Goal: Information Seeking & Learning: Find specific fact

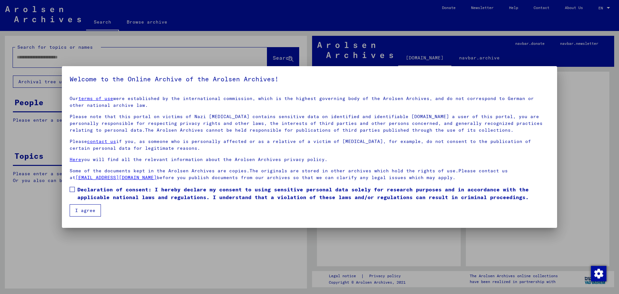
click at [74, 188] on span at bounding box center [72, 189] width 5 height 5
click at [84, 204] on button "I agree" at bounding box center [85, 210] width 31 height 12
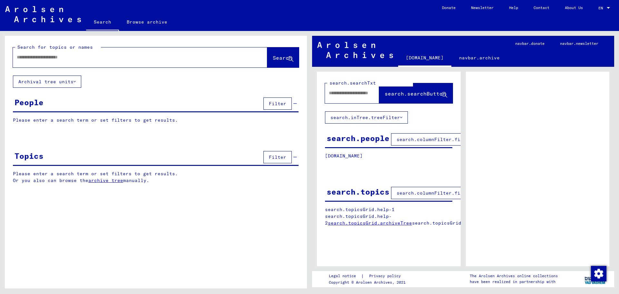
click at [95, 58] on input "text" at bounding box center [134, 57] width 235 height 7
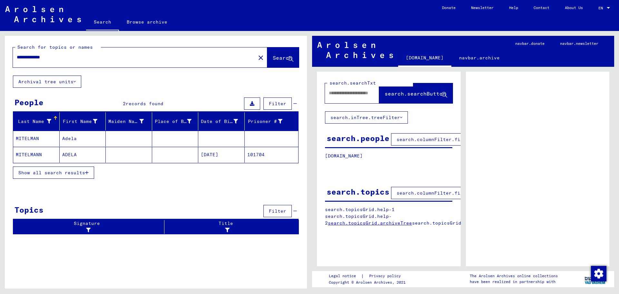
click at [76, 153] on mat-cell "ADELA" at bounding box center [83, 155] width 46 height 16
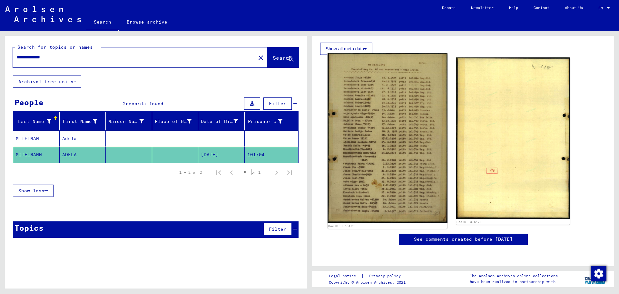
scroll to position [161, 0]
click at [403, 127] on img at bounding box center [388, 137] width 120 height 169
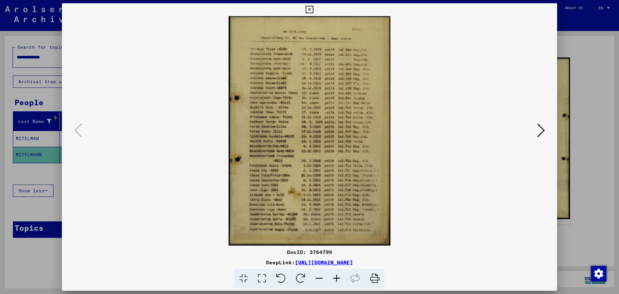
click at [538, 131] on icon at bounding box center [541, 129] width 8 height 15
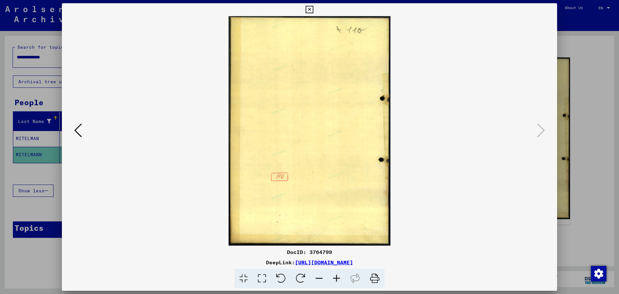
click at [309, 9] on icon at bounding box center [309, 10] width 7 height 8
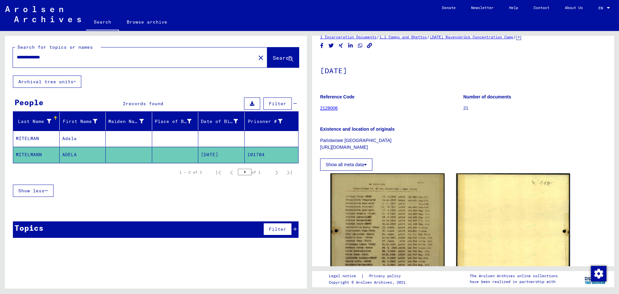
scroll to position [0, 0]
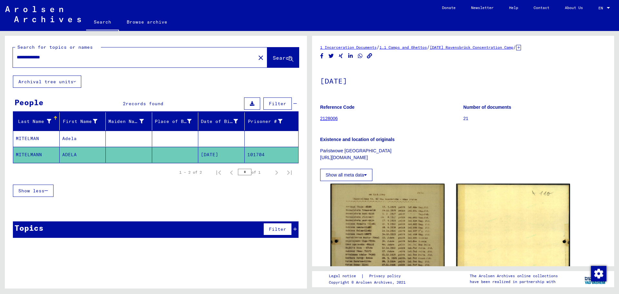
click at [127, 139] on mat-cell at bounding box center [129, 139] width 46 height 16
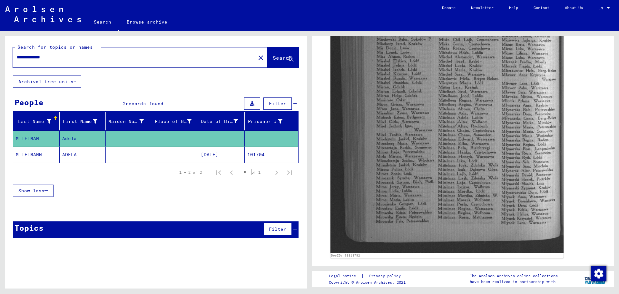
scroll to position [290, 0]
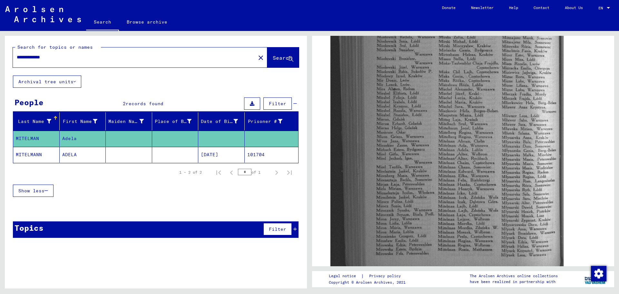
click at [50, 58] on input "**********" at bounding box center [134, 57] width 235 height 7
type input "**********"
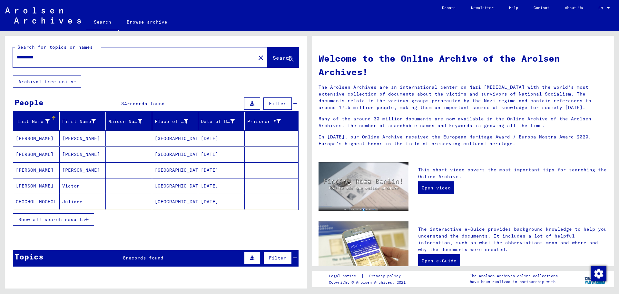
click at [75, 218] on span "Show all search results" at bounding box center [51, 219] width 67 height 6
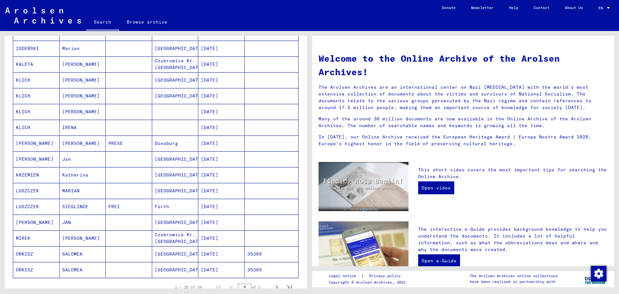
scroll to position [258, 0]
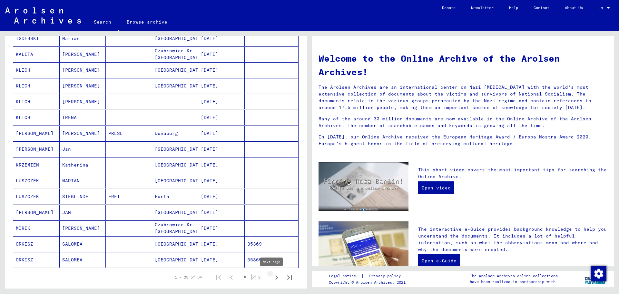
click at [272, 277] on icon "Next page" at bounding box center [276, 277] width 9 height 9
type input "*"
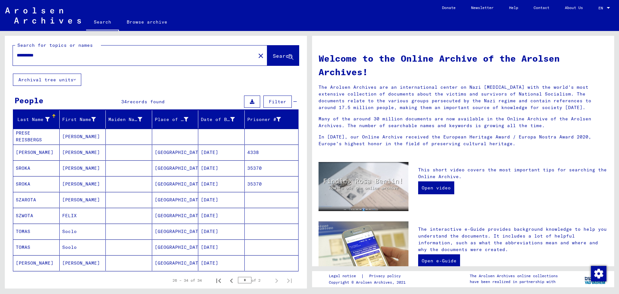
scroll to position [0, 0]
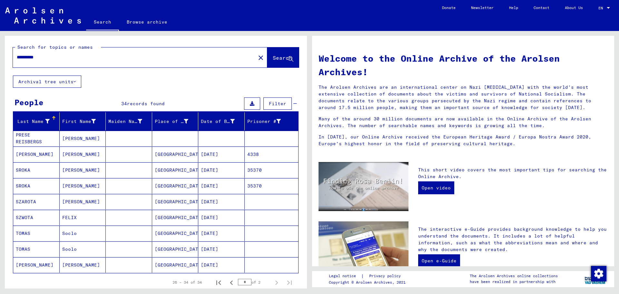
click at [31, 57] on input "**********" at bounding box center [132, 57] width 231 height 7
click at [30, 57] on input "**********" at bounding box center [132, 57] width 231 height 7
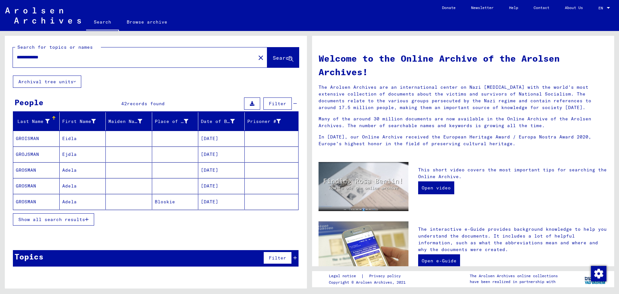
click at [82, 220] on span "Show all search results" at bounding box center [51, 219] width 67 height 6
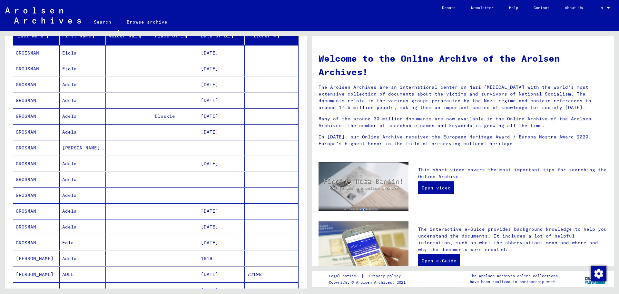
scroll to position [97, 0]
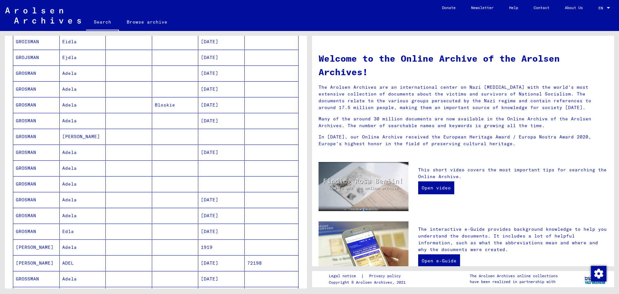
click at [82, 199] on mat-cell "Adela" at bounding box center [83, 199] width 46 height 15
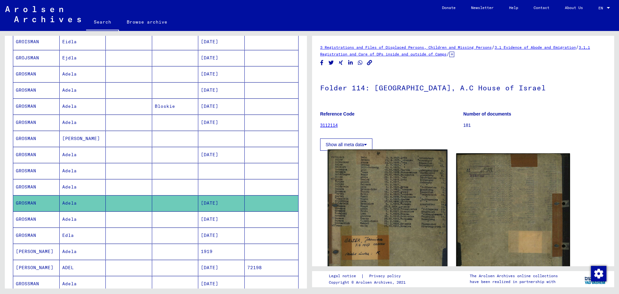
click at [381, 200] on img at bounding box center [388, 226] width 120 height 155
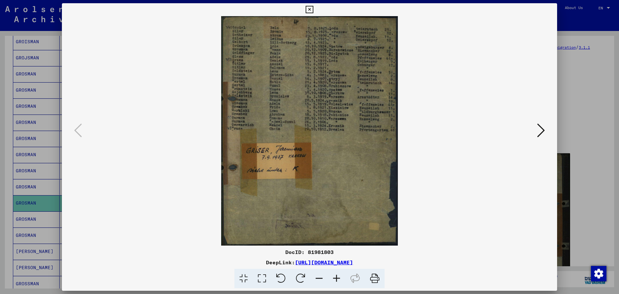
click at [335, 275] on icon at bounding box center [336, 279] width 17 height 20
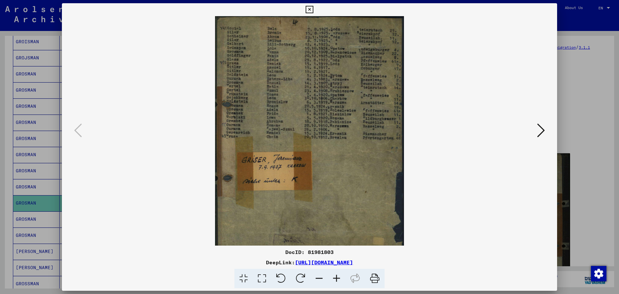
click at [335, 275] on icon at bounding box center [336, 279] width 17 height 20
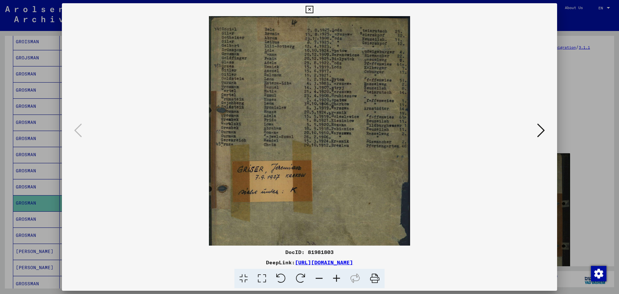
click at [335, 275] on icon at bounding box center [336, 279] width 17 height 20
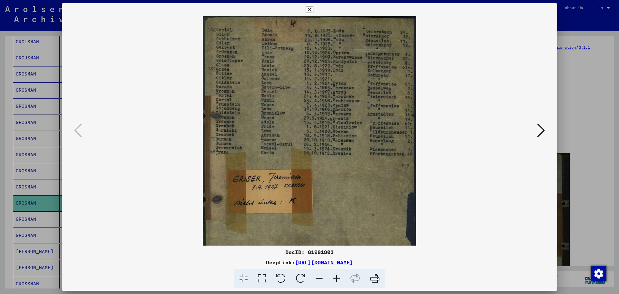
click at [335, 275] on icon at bounding box center [336, 279] width 17 height 20
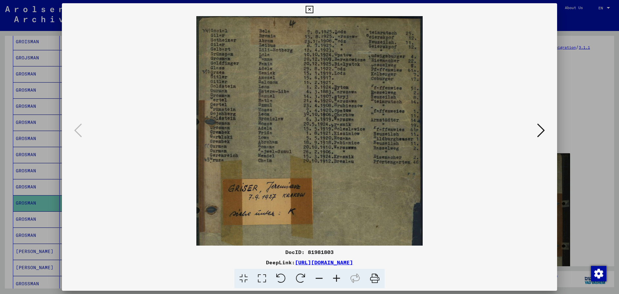
click at [335, 275] on icon at bounding box center [336, 279] width 17 height 20
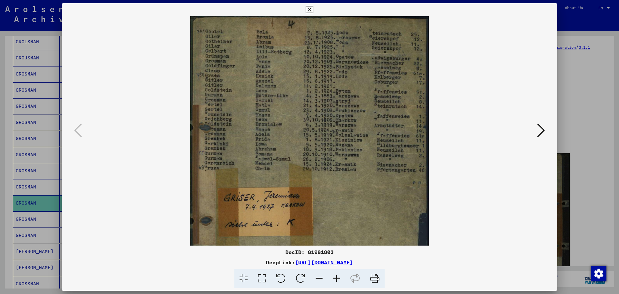
click at [335, 275] on icon at bounding box center [336, 279] width 17 height 20
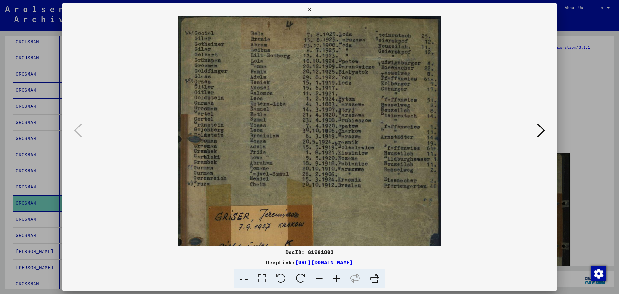
click at [335, 275] on icon at bounding box center [336, 279] width 17 height 20
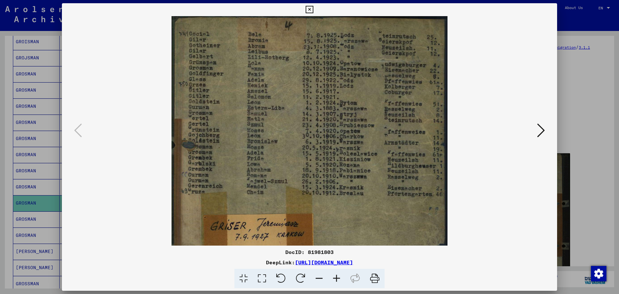
click at [310, 10] on icon at bounding box center [309, 10] width 7 height 8
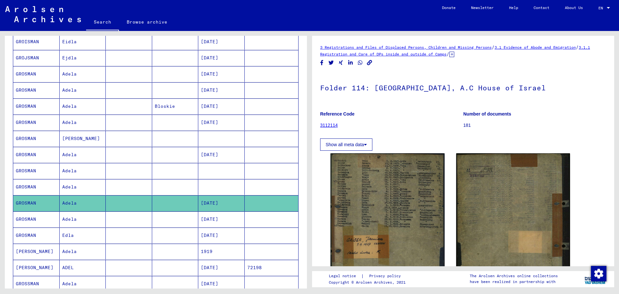
scroll to position [129, 0]
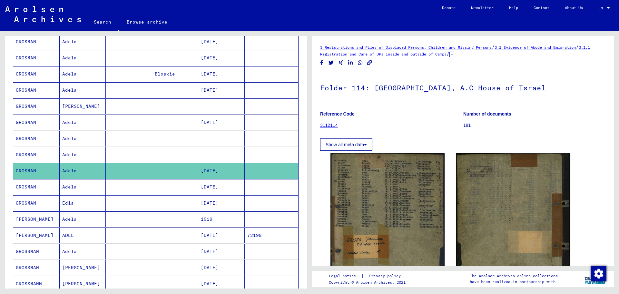
click at [117, 219] on mat-cell at bounding box center [129, 219] width 46 height 16
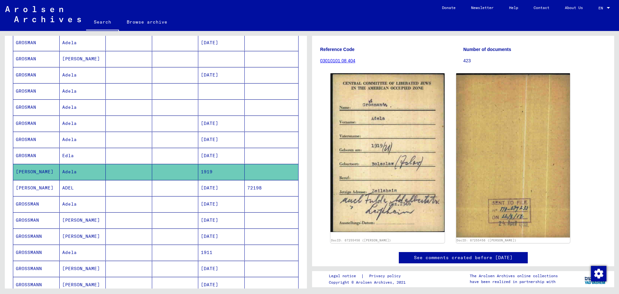
scroll to position [193, 0]
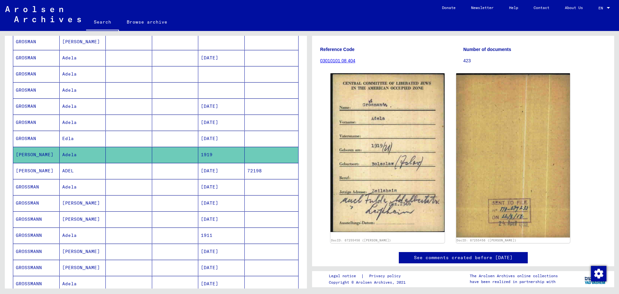
click at [144, 185] on mat-cell at bounding box center [129, 187] width 46 height 16
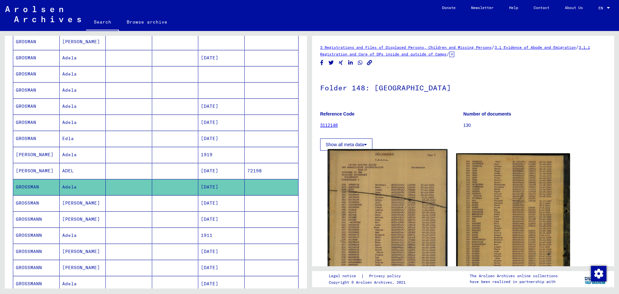
click at [389, 213] on img at bounding box center [388, 234] width 120 height 170
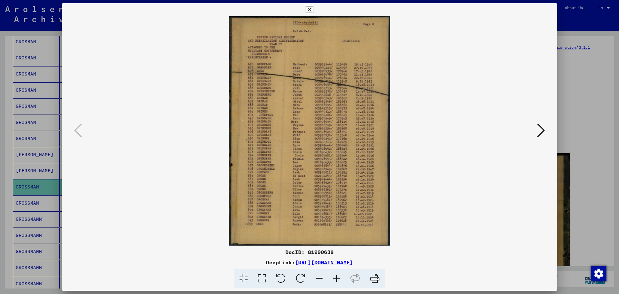
click at [310, 8] on icon at bounding box center [309, 10] width 7 height 8
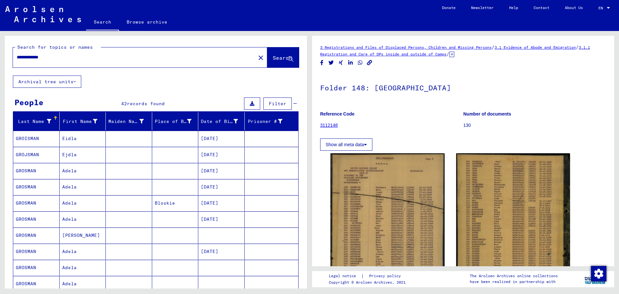
click at [28, 58] on input "**********" at bounding box center [134, 57] width 235 height 7
click at [28, 57] on input "**********" at bounding box center [134, 57] width 235 height 7
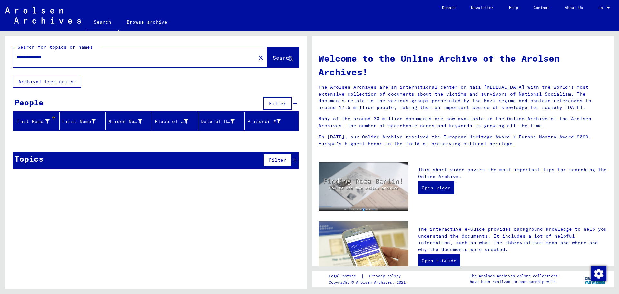
click at [28, 57] on input "**********" at bounding box center [132, 57] width 231 height 7
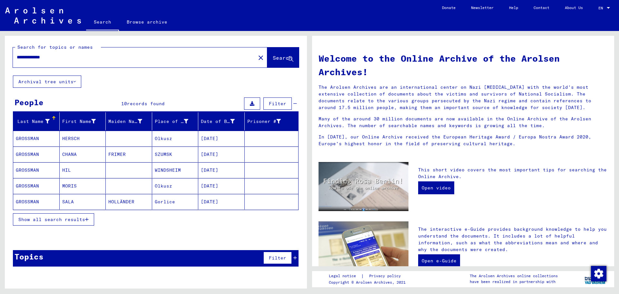
click at [66, 220] on span "Show all search results" at bounding box center [51, 219] width 67 height 6
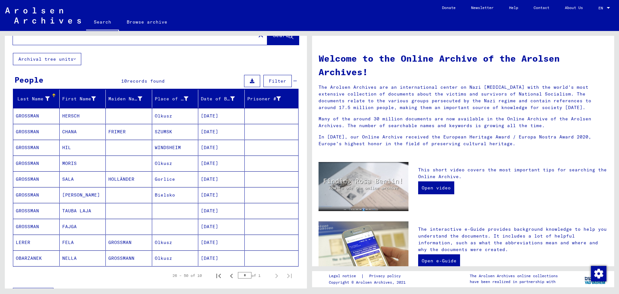
scroll to position [32, 0]
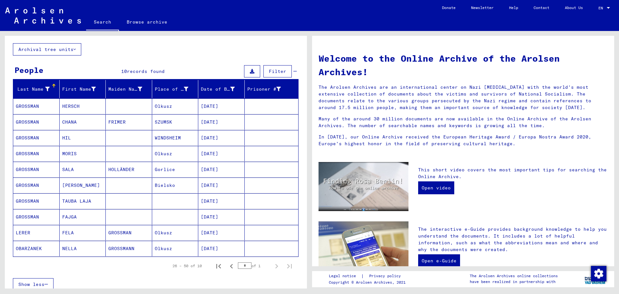
click at [88, 185] on mat-cell "[PERSON_NAME]" at bounding box center [83, 184] width 46 height 15
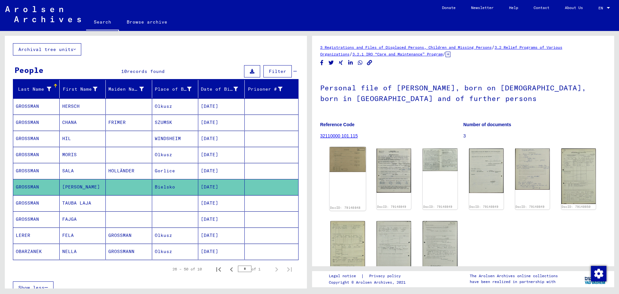
click at [352, 160] on img at bounding box center [347, 159] width 36 height 25
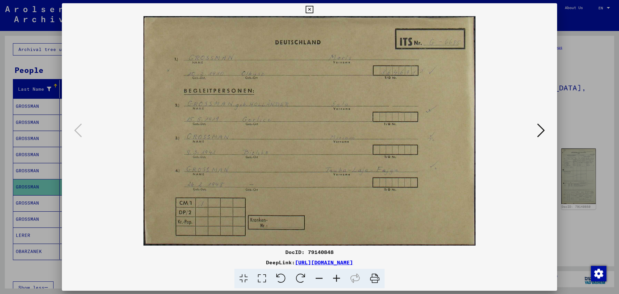
click at [309, 10] on icon at bounding box center [309, 10] width 7 height 8
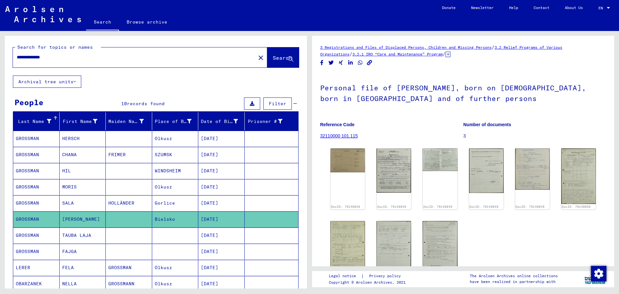
click at [92, 57] on input "**********" at bounding box center [134, 57] width 235 height 7
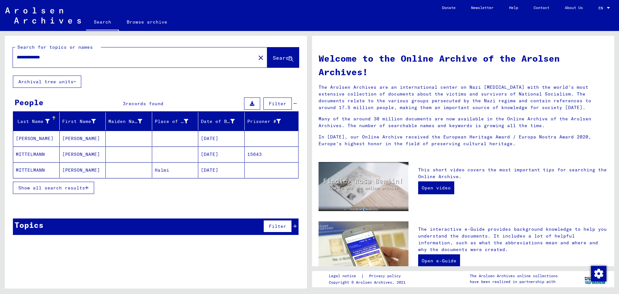
click at [73, 140] on mat-cell "[PERSON_NAME]" at bounding box center [83, 138] width 46 height 15
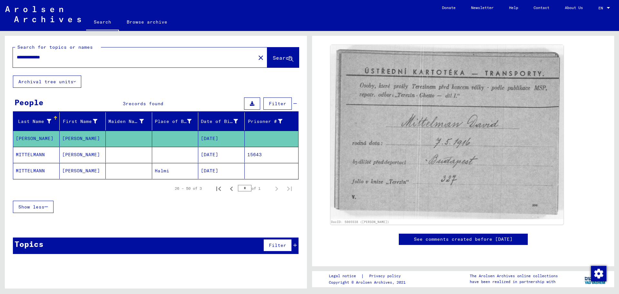
scroll to position [97, 0]
click at [140, 155] on mat-cell at bounding box center [129, 155] width 46 height 16
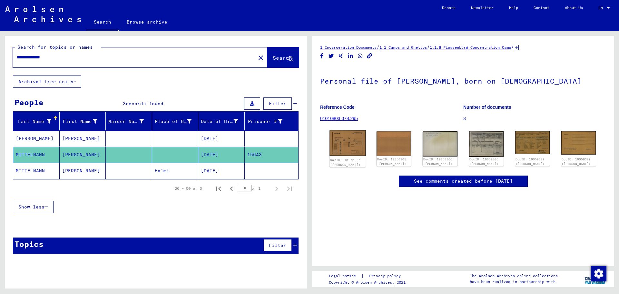
click at [348, 150] on img at bounding box center [347, 143] width 36 height 26
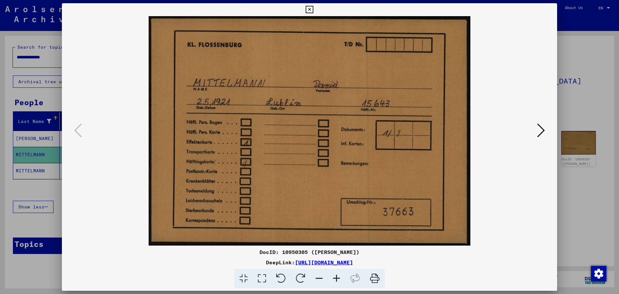
click at [540, 130] on icon at bounding box center [541, 129] width 8 height 15
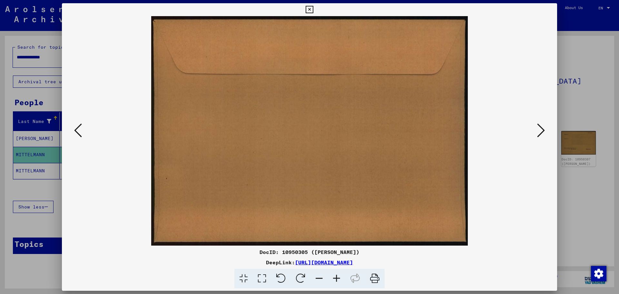
click at [540, 130] on icon at bounding box center [541, 129] width 8 height 15
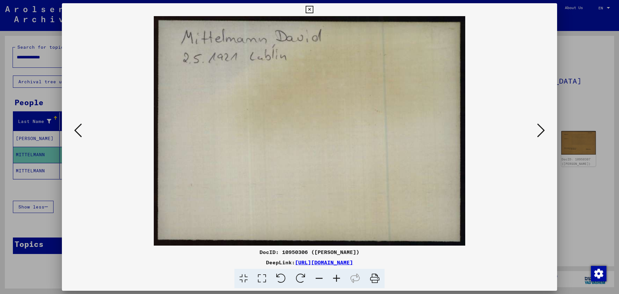
click at [540, 130] on icon at bounding box center [541, 129] width 8 height 15
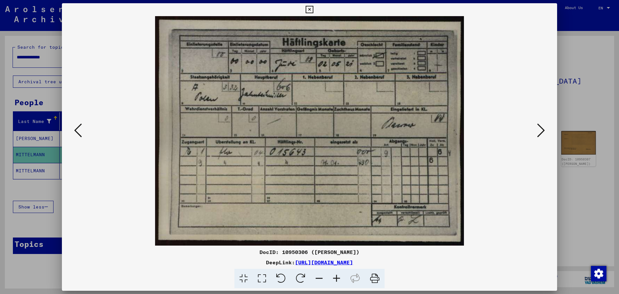
click at [540, 130] on icon at bounding box center [541, 129] width 8 height 15
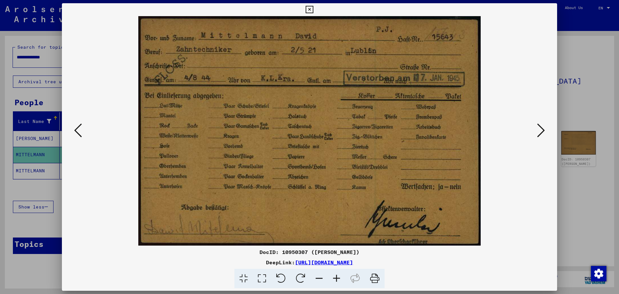
click at [540, 130] on icon at bounding box center [541, 129] width 8 height 15
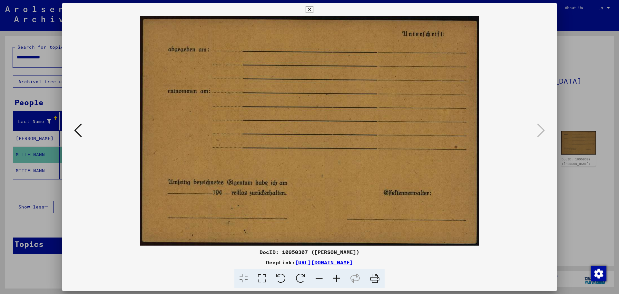
click at [310, 11] on icon at bounding box center [309, 10] width 7 height 8
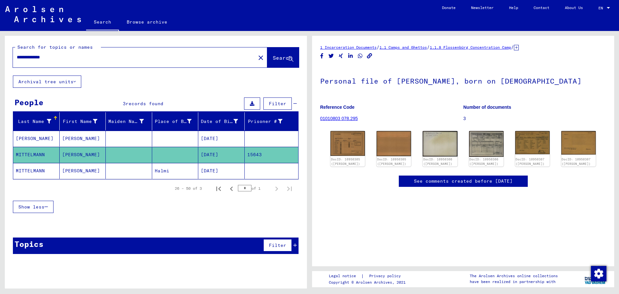
click at [181, 171] on mat-cell "Halmi" at bounding box center [175, 171] width 46 height 16
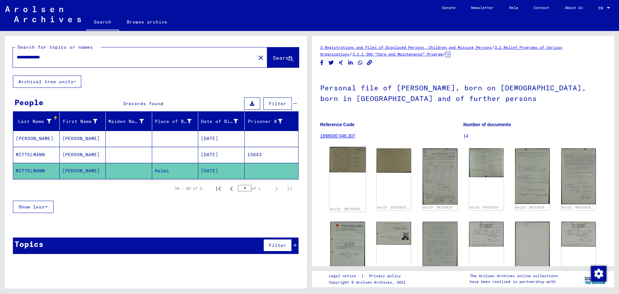
click at [350, 165] on img at bounding box center [347, 159] width 36 height 25
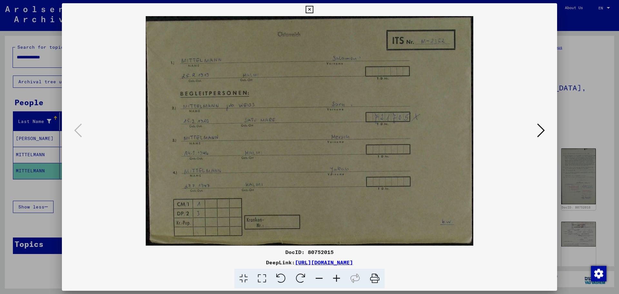
click at [309, 8] on icon at bounding box center [309, 10] width 7 height 8
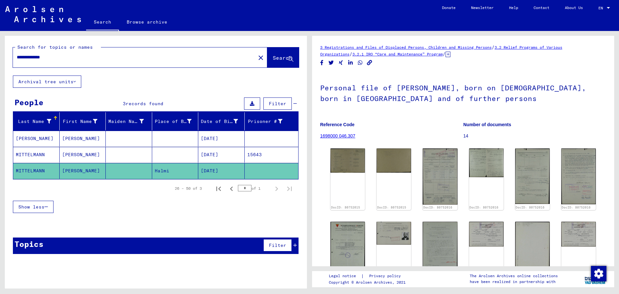
click at [53, 58] on input "**********" at bounding box center [134, 57] width 235 height 7
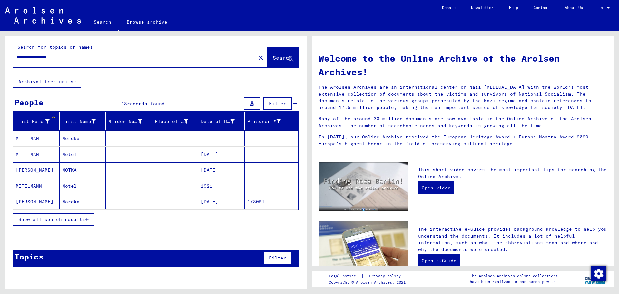
click at [72, 221] on span "Show all search results" at bounding box center [51, 219] width 67 height 6
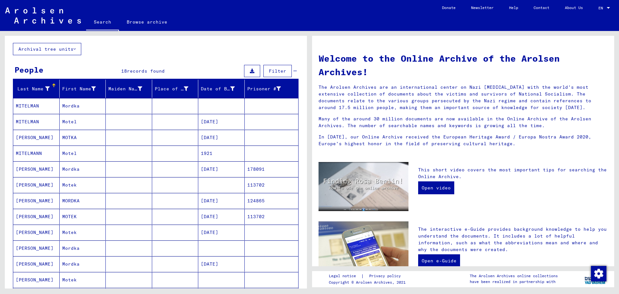
scroll to position [32, 0]
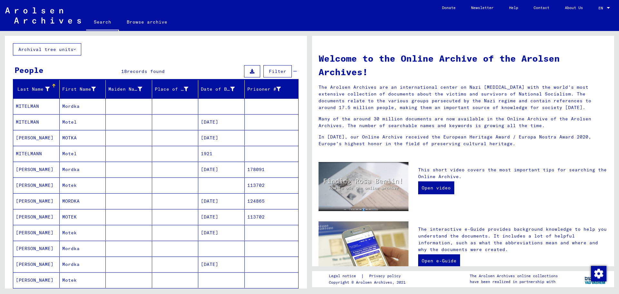
click at [95, 106] on mat-cell "Mordka" at bounding box center [83, 105] width 46 height 15
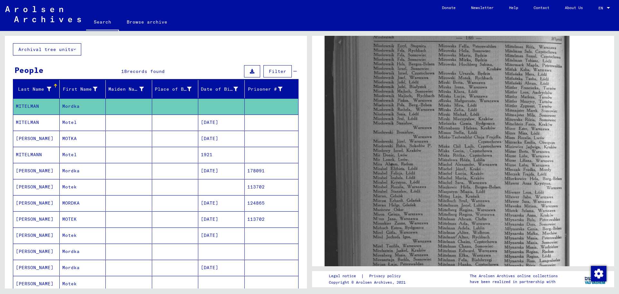
scroll to position [193, 0]
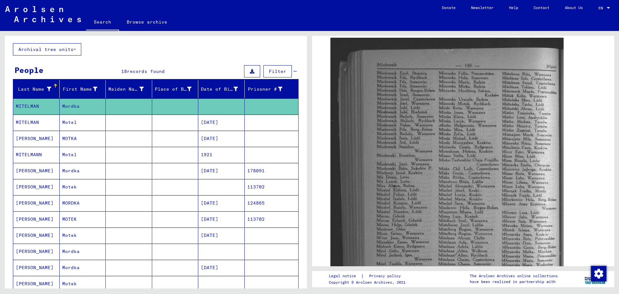
click at [201, 120] on mat-cell "[DATE]" at bounding box center [221, 122] width 46 height 16
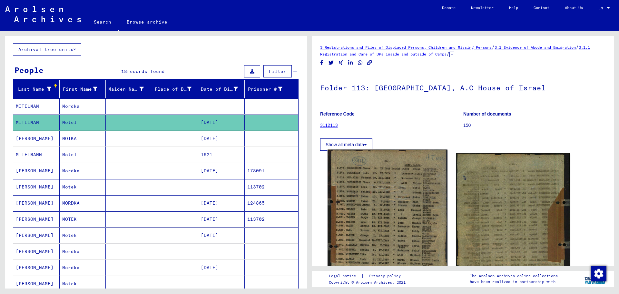
click at [374, 207] on img at bounding box center [388, 226] width 120 height 152
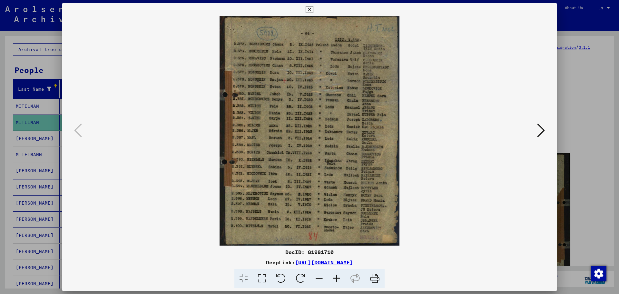
click at [538, 131] on icon at bounding box center [541, 129] width 8 height 15
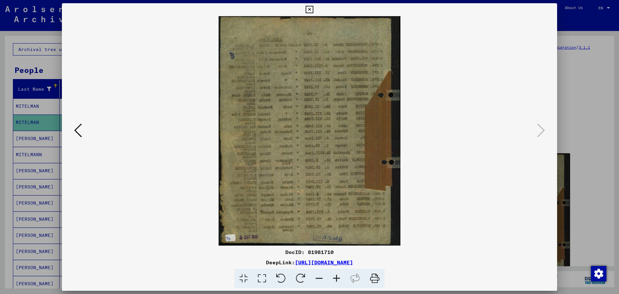
click at [309, 9] on icon at bounding box center [309, 10] width 7 height 8
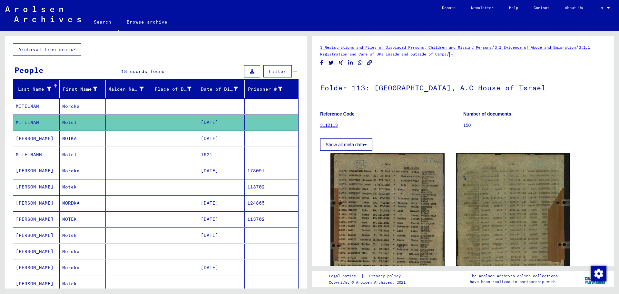
click at [182, 141] on mat-cell at bounding box center [175, 139] width 46 height 16
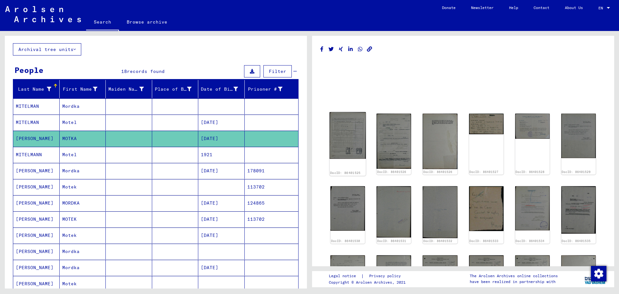
click at [344, 134] on img at bounding box center [347, 135] width 36 height 47
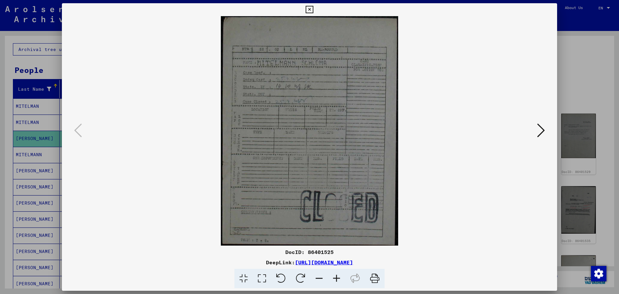
click at [539, 132] on icon at bounding box center [541, 129] width 8 height 15
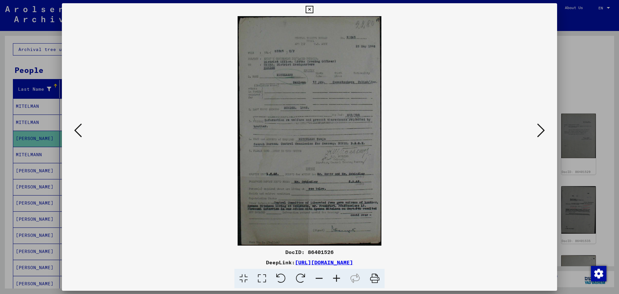
click at [539, 131] on icon at bounding box center [541, 129] width 8 height 15
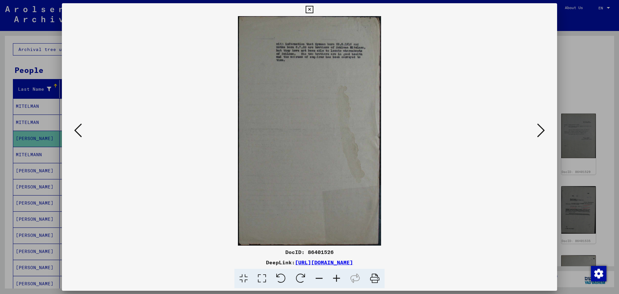
click at [539, 131] on icon at bounding box center [541, 129] width 8 height 15
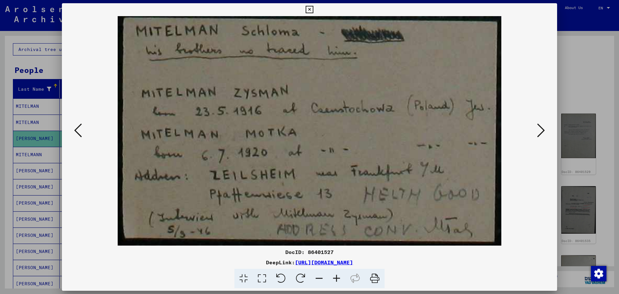
click at [542, 129] on icon at bounding box center [541, 129] width 8 height 15
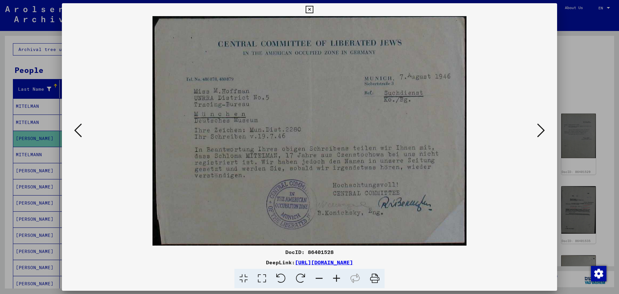
click at [542, 129] on icon at bounding box center [541, 129] width 8 height 15
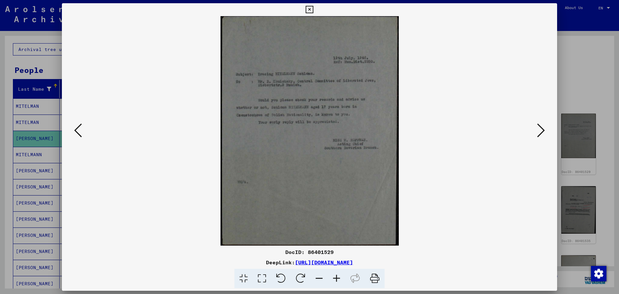
click at [310, 11] on icon at bounding box center [309, 10] width 7 height 8
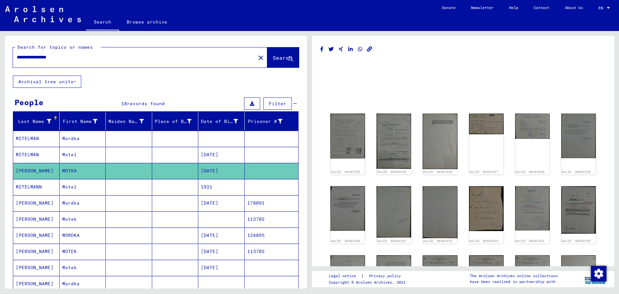
click at [60, 54] on input "**********" at bounding box center [134, 57] width 235 height 7
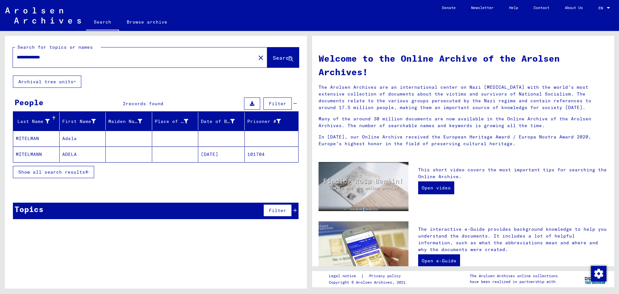
click at [259, 153] on mat-cell "101704" at bounding box center [272, 153] width 54 height 15
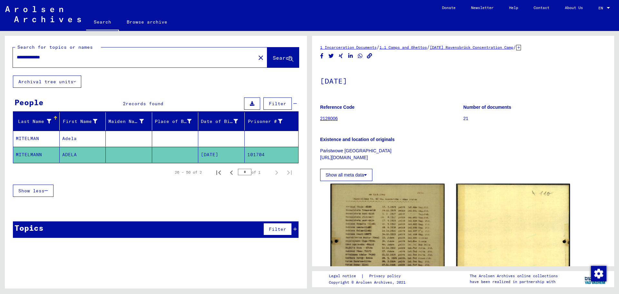
drag, startPoint x: 268, startPoint y: 155, endPoint x: 247, endPoint y: 156, distance: 20.3
click at [247, 156] on mat-cell "101704" at bounding box center [272, 155] width 54 height 16
copy mat-cell "101704"
click at [50, 57] on input "**********" at bounding box center [134, 57] width 235 height 7
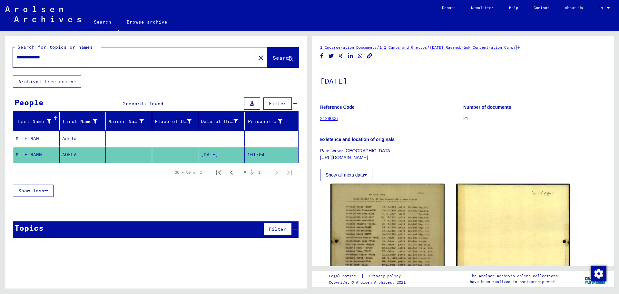
click at [50, 57] on input "**********" at bounding box center [134, 57] width 235 height 7
paste input "text"
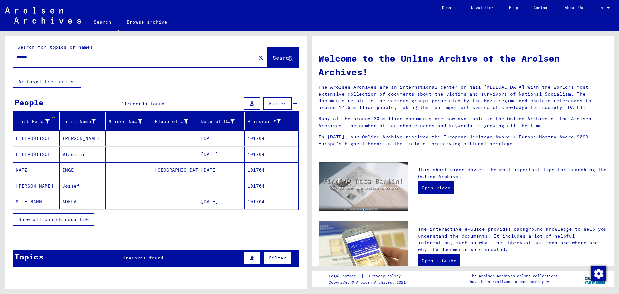
click at [75, 219] on span "Show all search results" at bounding box center [51, 219] width 67 height 6
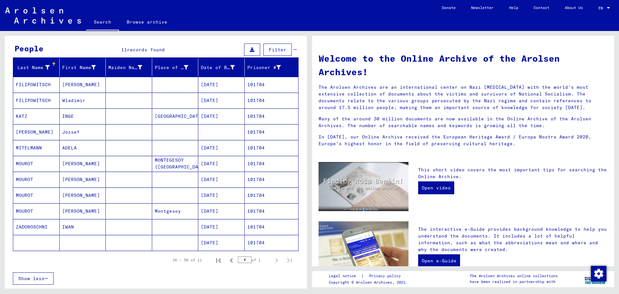
scroll to position [64, 0]
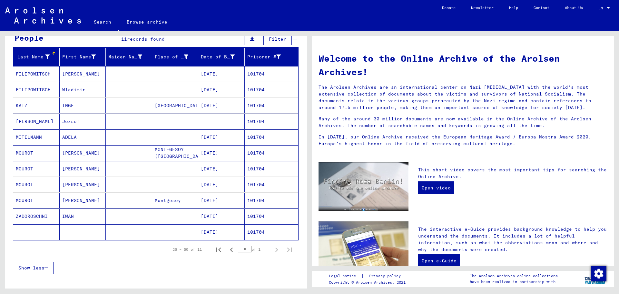
drag, startPoint x: 234, startPoint y: 137, endPoint x: 197, endPoint y: 135, distance: 36.5
click at [198, 135] on mat-cell "[DATE]" at bounding box center [221, 136] width 46 height 15
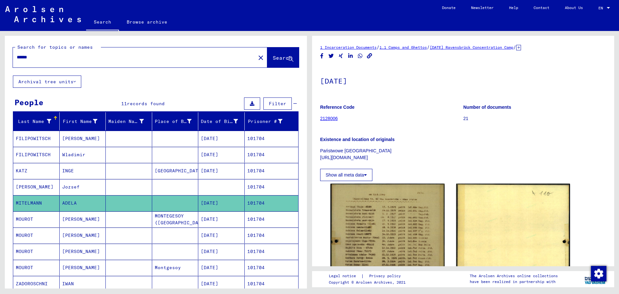
click at [57, 60] on input "******" at bounding box center [134, 57] width 235 height 7
paste input "****"
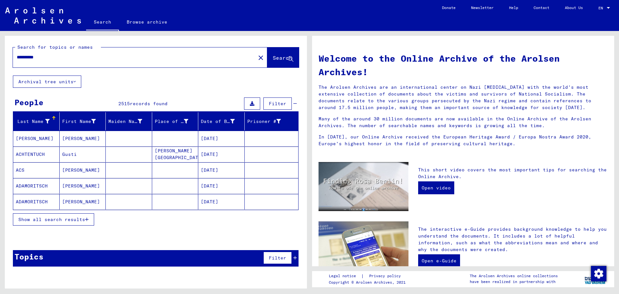
click at [64, 220] on span "Show all search results" at bounding box center [51, 219] width 67 height 6
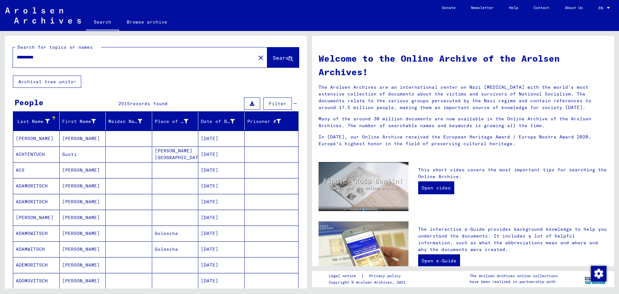
click at [15, 58] on div "**********" at bounding box center [130, 57] width 235 height 15
click at [54, 60] on input "**********" at bounding box center [132, 57] width 231 height 7
type input "**********"
